Goal: Task Accomplishment & Management: Use online tool/utility

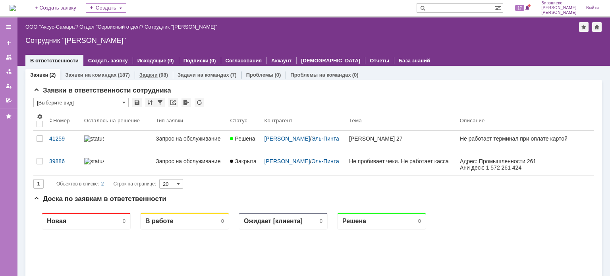
click at [160, 73] on div "(98)" at bounding box center [163, 75] width 9 height 6
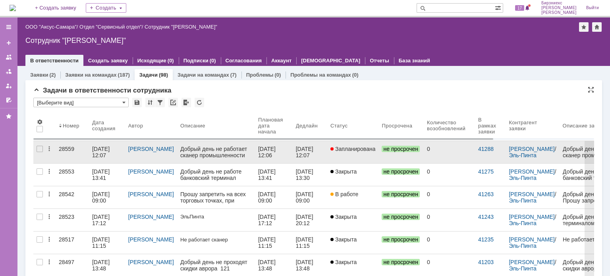
click at [110, 155] on div "[DATE] 12:07" at bounding box center [107, 152] width 30 height 13
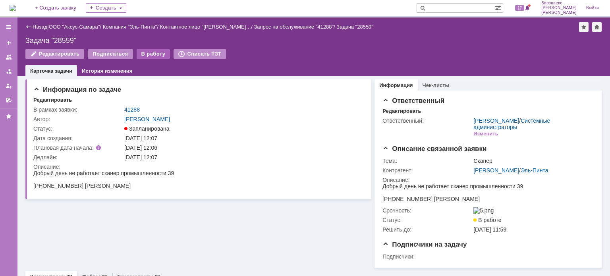
click at [146, 57] on div "В работу" at bounding box center [154, 54] width 34 height 10
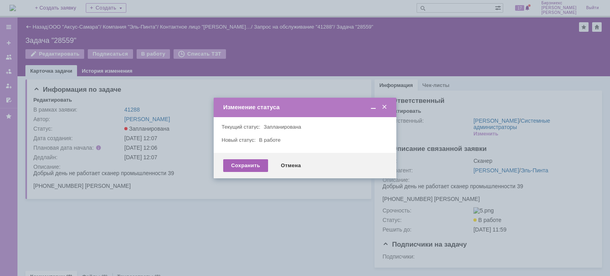
click at [245, 162] on div "Сохранить" at bounding box center [245, 165] width 45 height 13
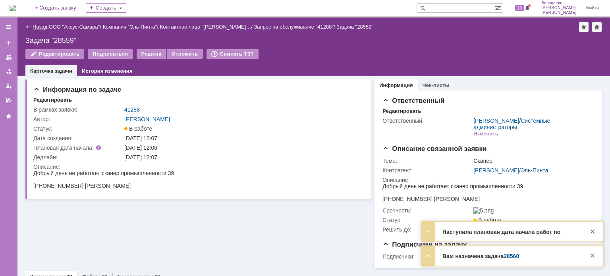
click at [42, 25] on link "Назад" at bounding box center [40, 27] width 15 height 6
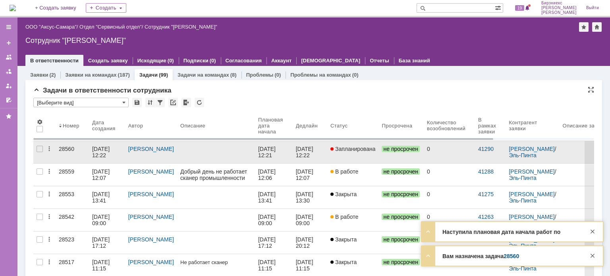
click at [335, 148] on span "Запланирована" at bounding box center [353, 149] width 45 height 6
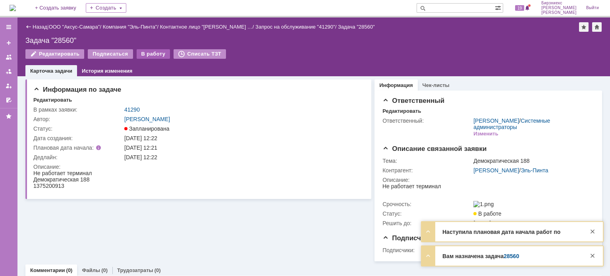
click at [159, 55] on div "В работу" at bounding box center [154, 54] width 34 height 10
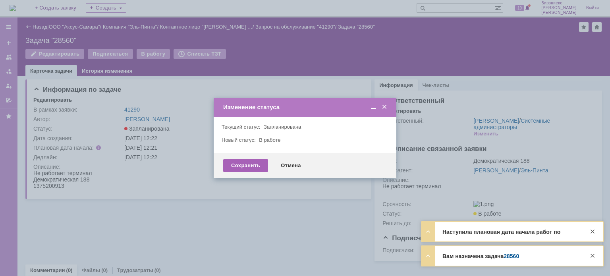
click at [254, 162] on div "Сохранить" at bounding box center [245, 165] width 45 height 13
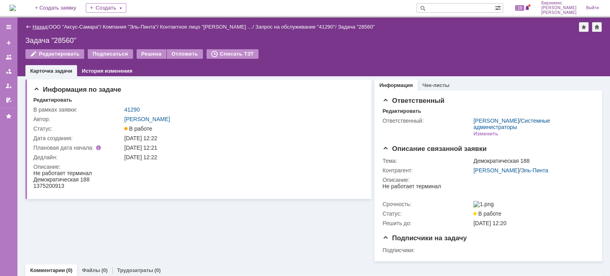
click at [43, 24] on link "Назад" at bounding box center [40, 27] width 15 height 6
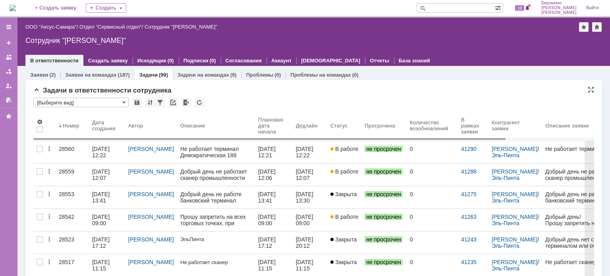
click at [110, 145] on body "Идет загрузка, пожалуйста, подождите. На домашнюю + Создать заявку Создать 19 […" at bounding box center [305, 138] width 610 height 276
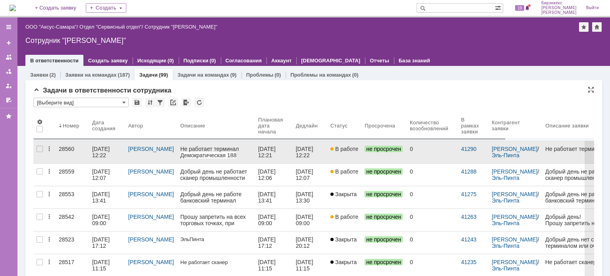
click at [110, 146] on div "[DATE] 12:22" at bounding box center [101, 152] width 19 height 13
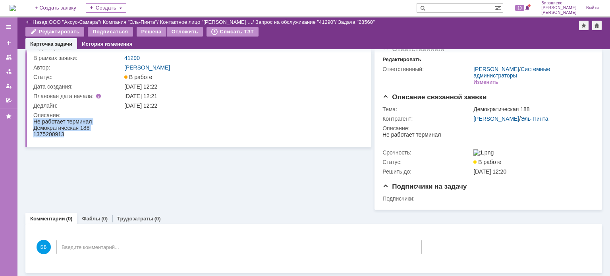
drag, startPoint x: 64, startPoint y: 135, endPoint x: 66, endPoint y: 251, distance: 116.0
click at [33, 133] on html "Не работает терминал Демократическая 188 1375200913" at bounding box center [195, 127] width 325 height 19
click at [45, 137] on td "Описание:" at bounding box center [197, 125] width 329 height 31
click at [52, 137] on span "1375200913" at bounding box center [48, 134] width 31 height 6
drag, startPoint x: 64, startPoint y: 135, endPoint x: 33, endPoint y: 133, distance: 31.1
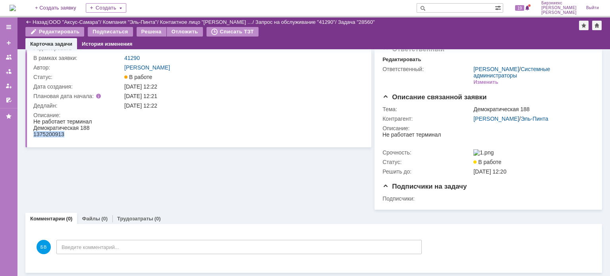
click at [33, 133] on div "1375200913" at bounding box center [62, 134] width 58 height 6
copy span "1375200913"
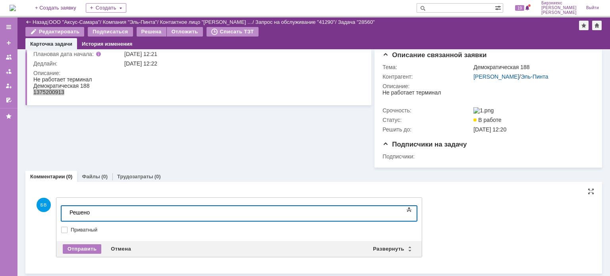
scroll to position [69, 0]
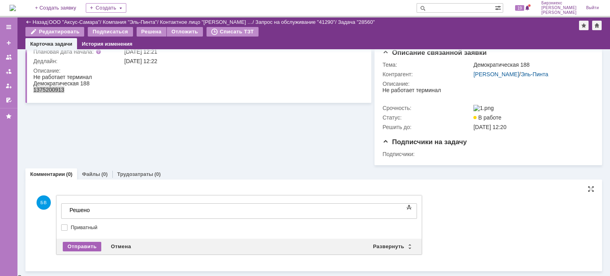
click at [87, 252] on div "Отправить" at bounding box center [82, 247] width 39 height 10
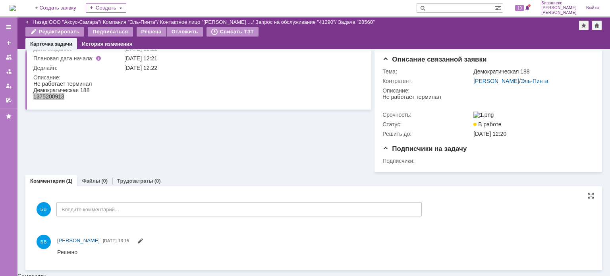
scroll to position [0, 0]
click at [154, 33] on div "Решена" at bounding box center [152, 32] width 30 height 10
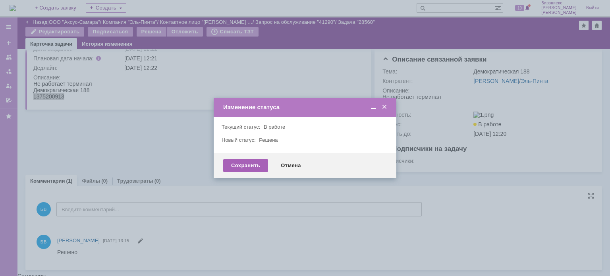
click at [257, 169] on div "Сохранить" at bounding box center [245, 165] width 45 height 13
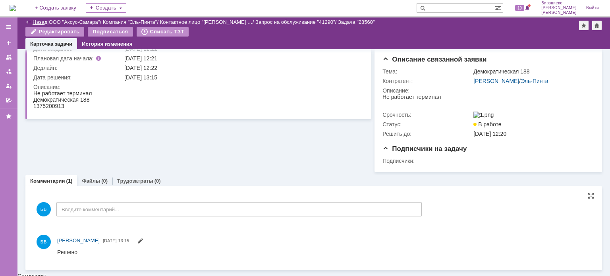
click at [43, 19] on link "Назад" at bounding box center [40, 22] width 15 height 6
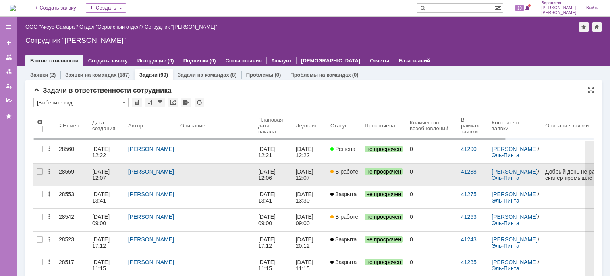
click at [199, 173] on div at bounding box center [216, 171] width 72 height 6
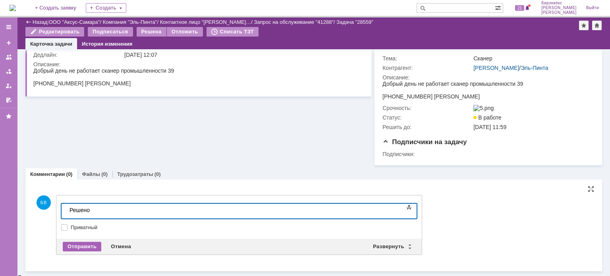
click at [90, 248] on div "Отправить" at bounding box center [82, 247] width 39 height 10
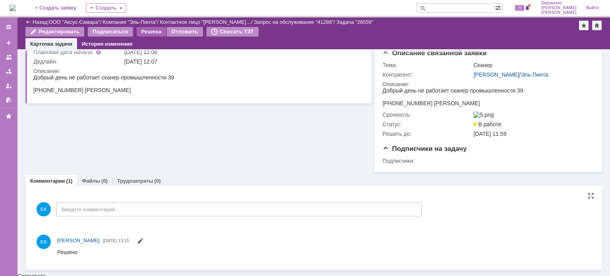
click at [156, 33] on div "Решена" at bounding box center [152, 32] width 30 height 10
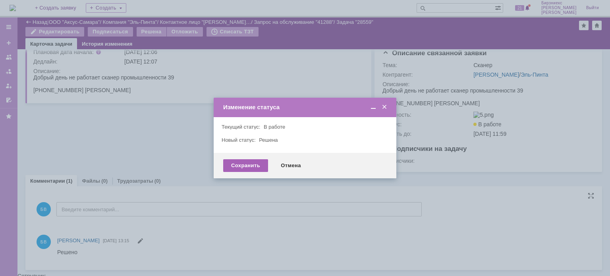
click at [231, 168] on div "Сохранить" at bounding box center [245, 165] width 45 height 13
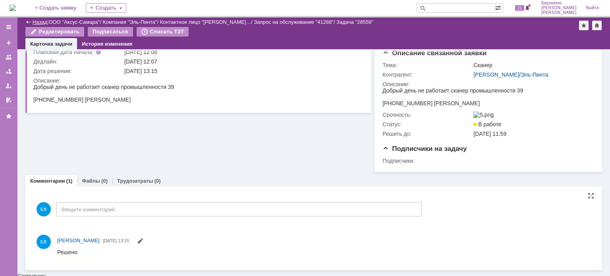
click at [41, 23] on link "Назад" at bounding box center [40, 22] width 15 height 6
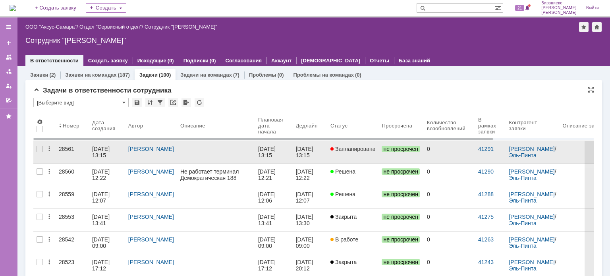
click at [222, 147] on div at bounding box center [216, 149] width 72 height 6
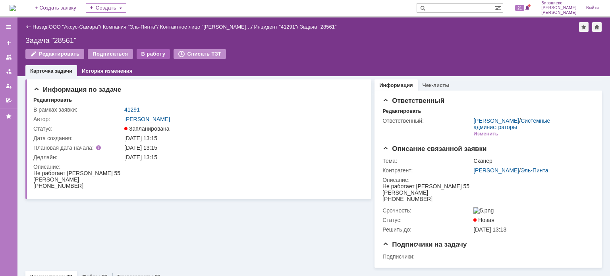
click at [140, 55] on div "В работу" at bounding box center [154, 54] width 34 height 10
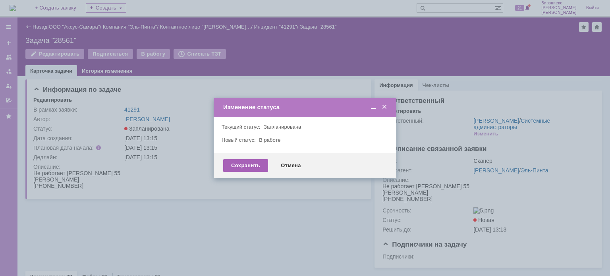
click at [235, 167] on div "Сохранить" at bounding box center [245, 165] width 45 height 13
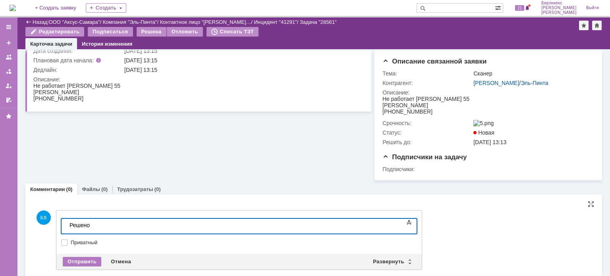
scroll to position [75, 0]
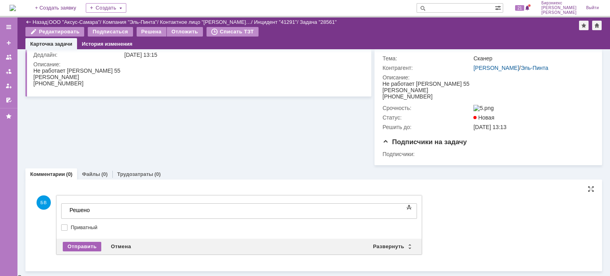
click at [94, 248] on div "Отправить" at bounding box center [82, 247] width 39 height 10
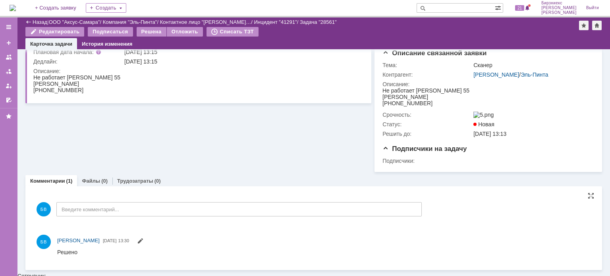
scroll to position [0, 0]
click at [151, 33] on div "Решена" at bounding box center [152, 32] width 30 height 10
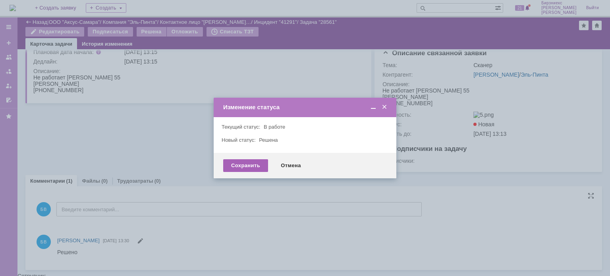
click at [257, 163] on div "Сохранить" at bounding box center [245, 165] width 45 height 13
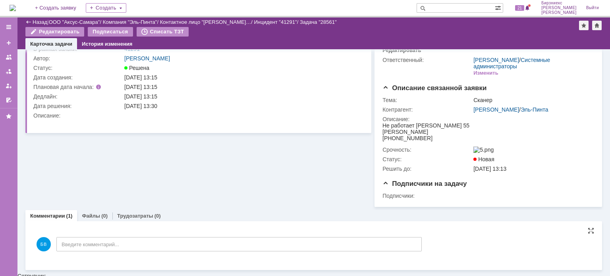
scroll to position [19, 0]
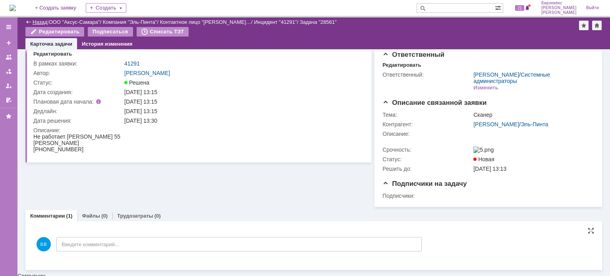
click at [39, 21] on link "Назад" at bounding box center [40, 22] width 15 height 6
